Goal: Information Seeking & Learning: Learn about a topic

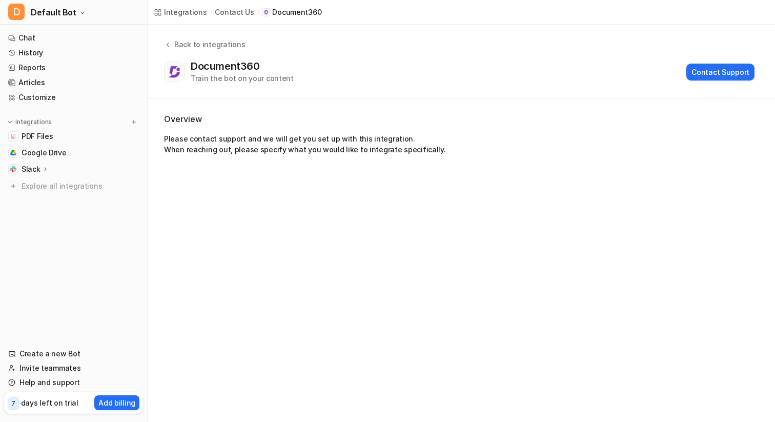
click at [193, 43] on div "Back to integrations" at bounding box center [208, 44] width 74 height 11
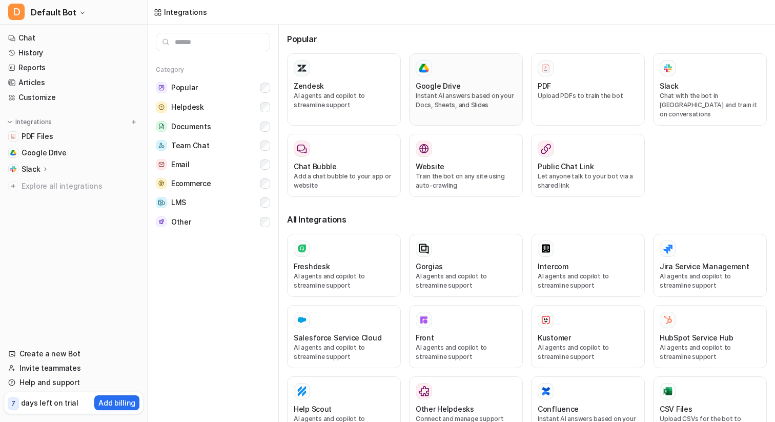
click at [428, 94] on p "Instant AI answers based on your Docs, Sheets, and Slides" at bounding box center [466, 100] width 100 height 18
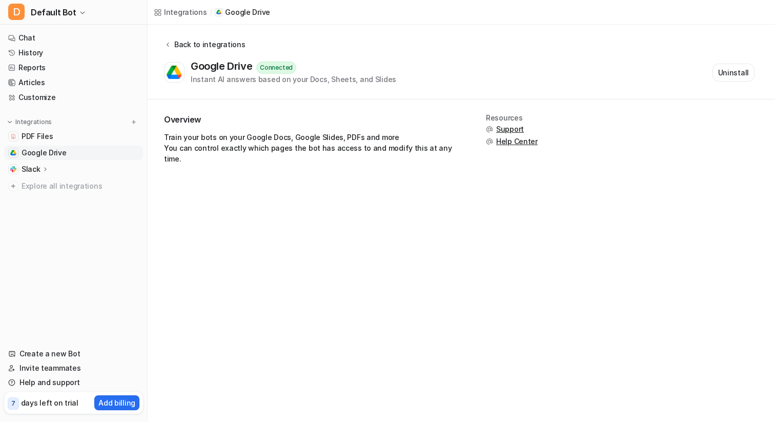
click at [174, 40] on div "Back to integrations" at bounding box center [208, 44] width 74 height 11
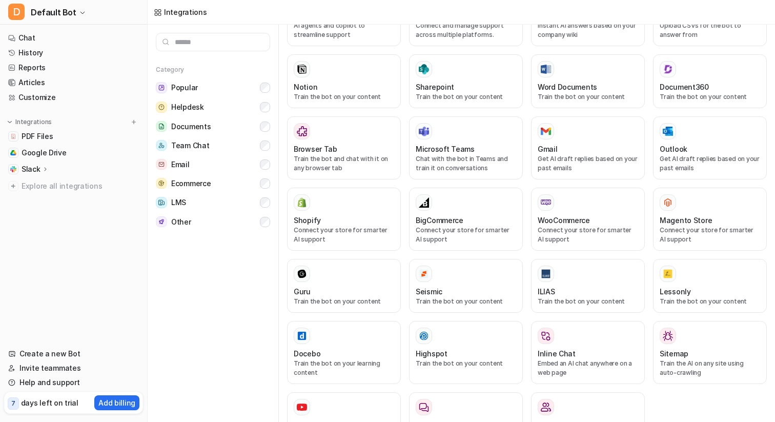
click at [212, 37] on input "text" at bounding box center [213, 42] width 114 height 18
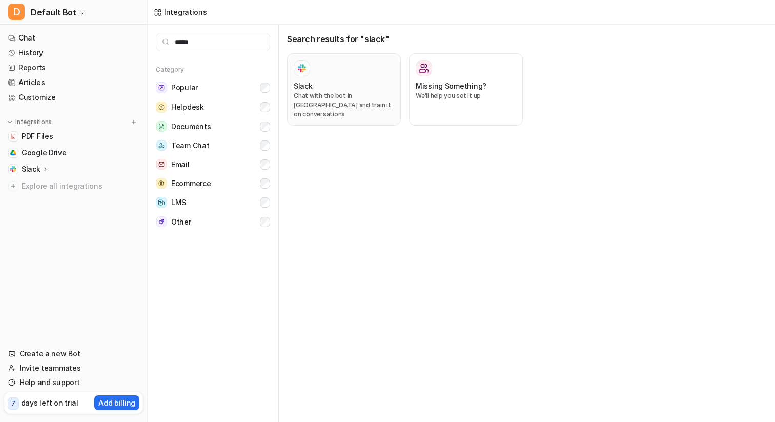
type input "*****"
click at [324, 82] on div "Slack" at bounding box center [344, 85] width 100 height 11
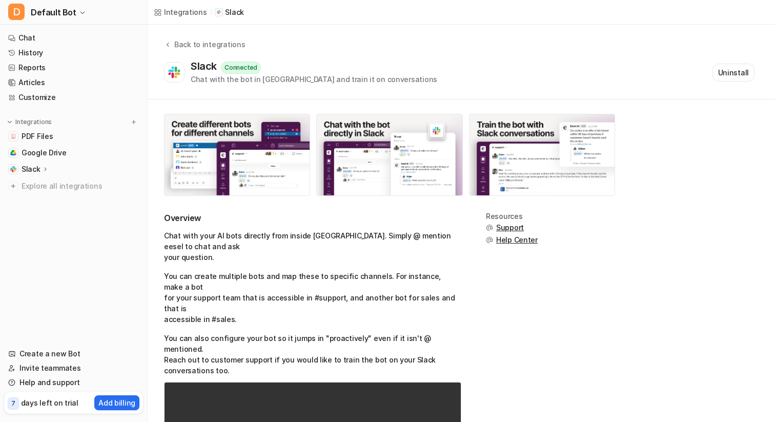
scroll to position [111, 0]
